Goal: Communication & Community: Answer question/provide support

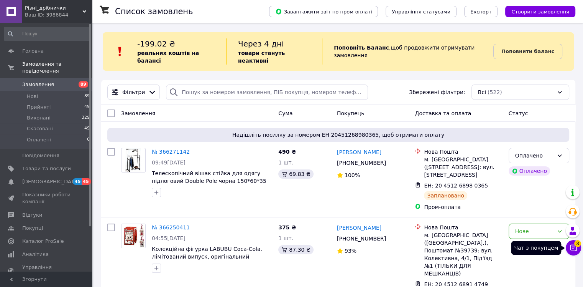
click at [578, 247] on button "Чат з покупцем 3" at bounding box center [573, 247] width 15 height 15
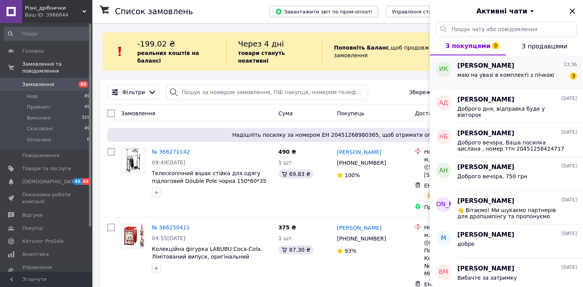
click at [483, 74] on span "маю на увазі в комплекті з пічкою" at bounding box center [506, 75] width 97 height 6
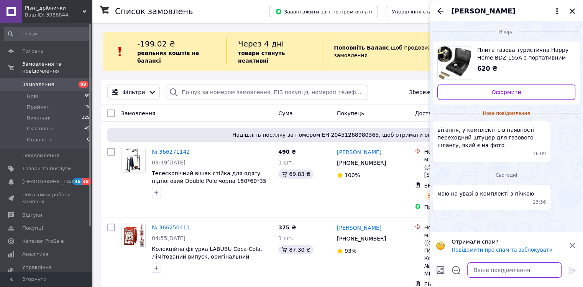
click at [485, 269] on textarea at bounding box center [515, 269] width 94 height 15
type textarea "Доброго дня, так"
